Goal: Information Seeking & Learning: Learn about a topic

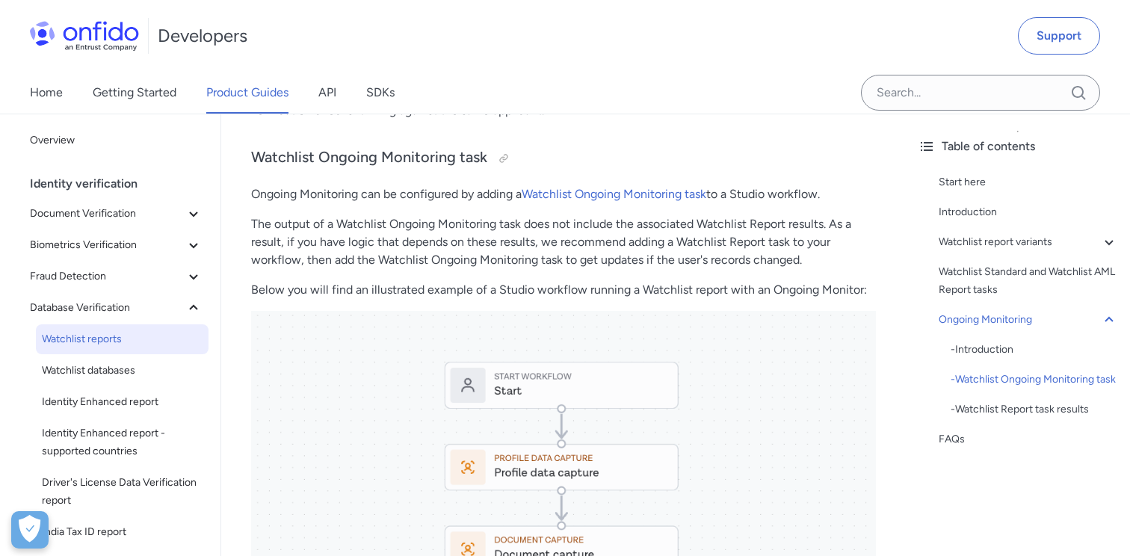
scroll to position [2502, 0]
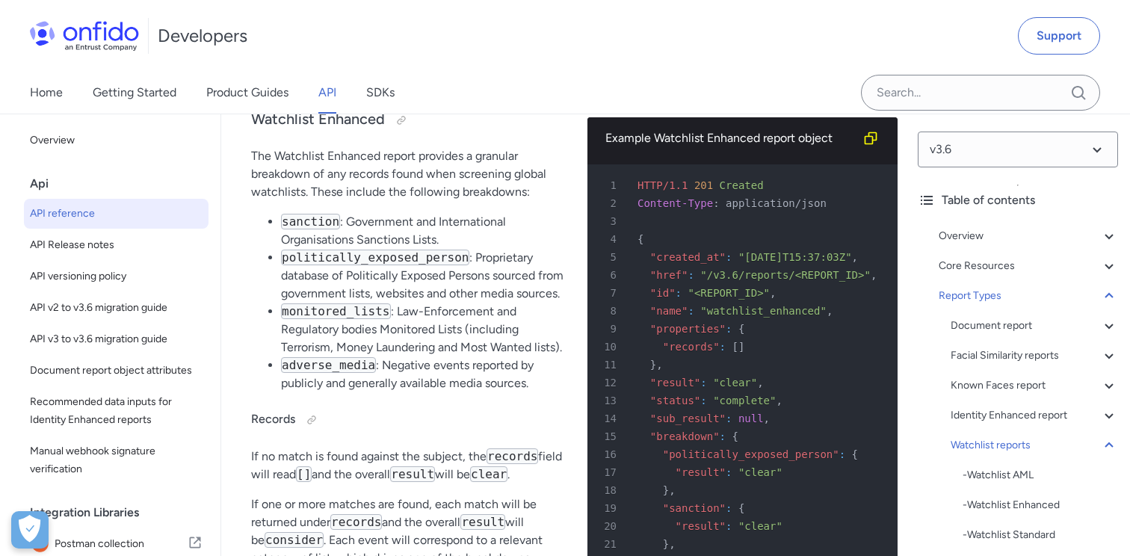
scroll to position [104725, 0]
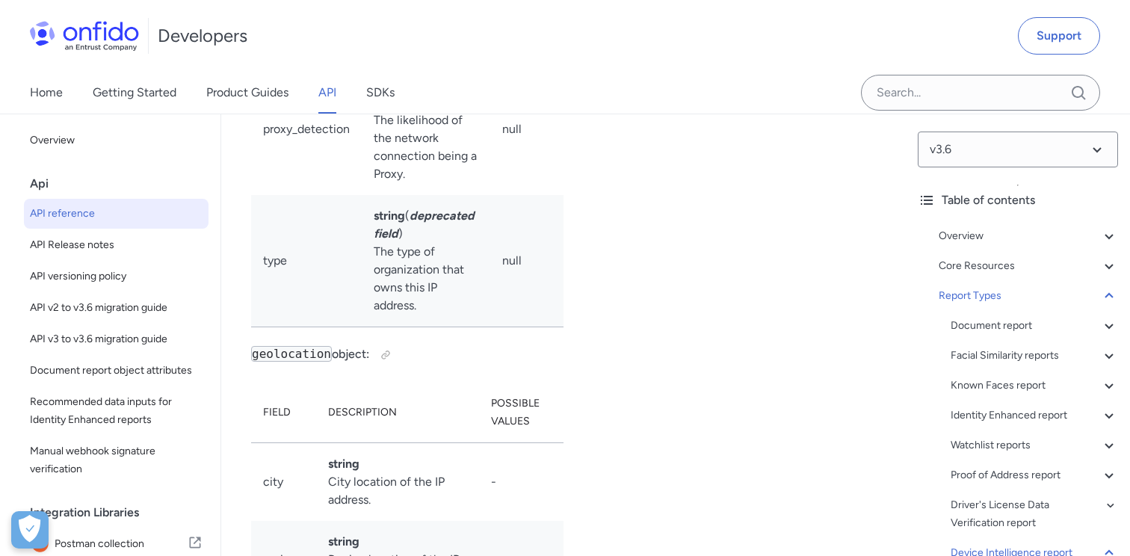
scroll to position [127810, 0]
